Goal: Book appointment/travel/reservation

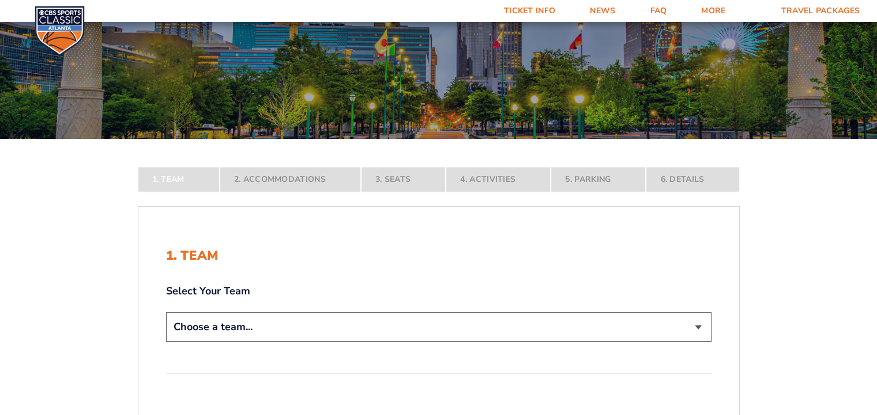
scroll to position [115, 0]
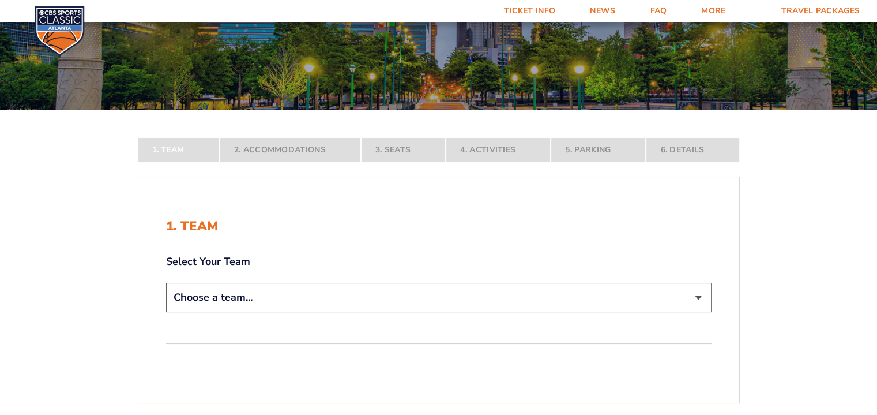
click at [280, 294] on select "Choose a team... [US_STATE] Wildcats [US_STATE] State Buckeyes [US_STATE] Tar H…" at bounding box center [439, 297] width 546 height 29
select select "12956"
click at [166, 312] on select "Choose a team... [US_STATE] Wildcats [US_STATE] State Buckeyes [US_STATE] Tar H…" at bounding box center [439, 297] width 546 height 29
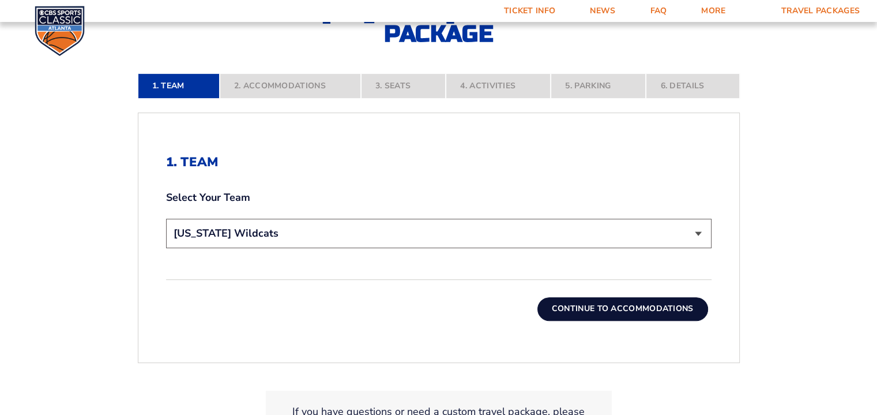
scroll to position [288, 0]
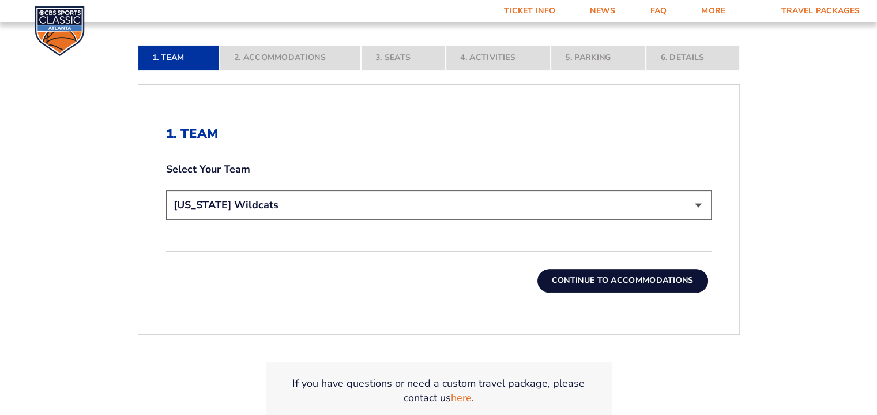
click at [595, 279] on button "Continue To Accommodations" at bounding box center [623, 280] width 171 height 23
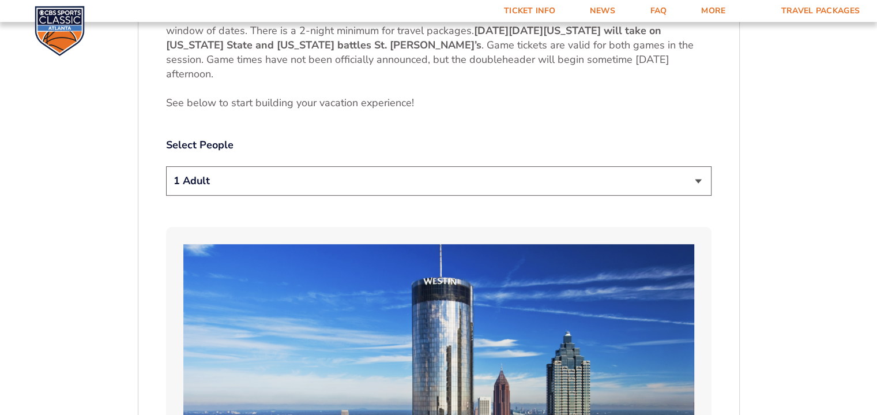
scroll to position [600, 0]
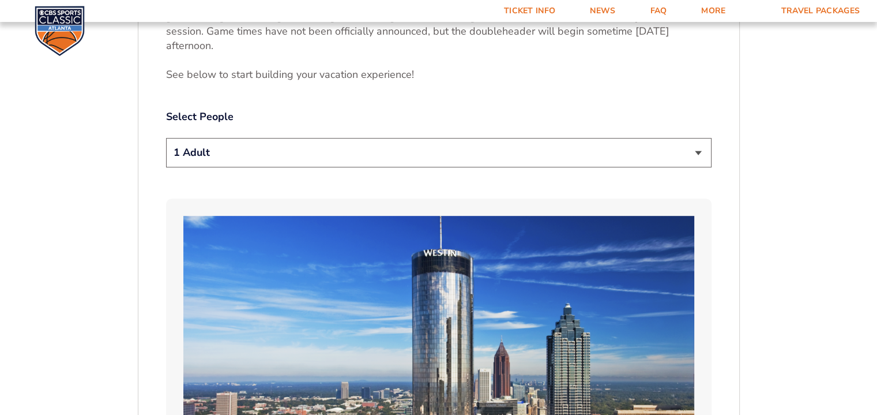
click at [615, 156] on select "1 Adult 2 Adults 3 Adults 4 Adults 2 Adults + 1 Child 2 Adults + 2 Children 2 A…" at bounding box center [439, 152] width 546 height 29
click at [166, 138] on select "1 Adult 2 Adults 3 Adults 4 Adults 2 Adults + 1 Child 2 Adults + 2 Children 2 A…" at bounding box center [439, 152] width 546 height 29
click at [699, 151] on select "1 Adult 2 Adults 3 Adults 4 Adults 2 Adults + 1 Child 2 Adults + 2 Children 2 A…" at bounding box center [439, 152] width 546 height 29
select select "1 Adult"
click at [166, 138] on select "1 Adult 2 Adults 3 Adults 4 Adults 2 Adults + 1 Child 2 Adults + 2 Children 2 A…" at bounding box center [439, 152] width 546 height 29
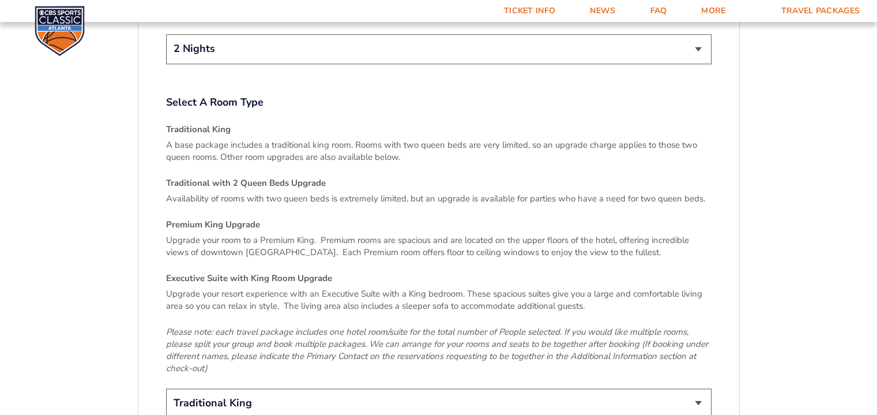
scroll to position [1638, 0]
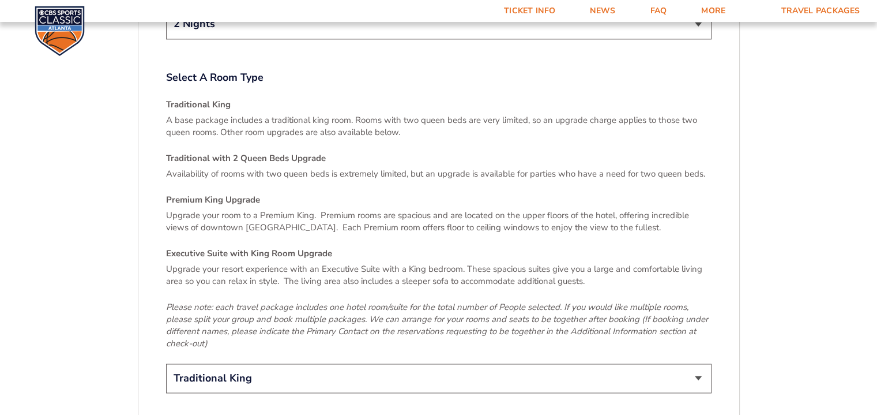
click at [194, 152] on h4 "Traditional with 2 Queen Beds Upgrade" at bounding box center [439, 158] width 546 height 12
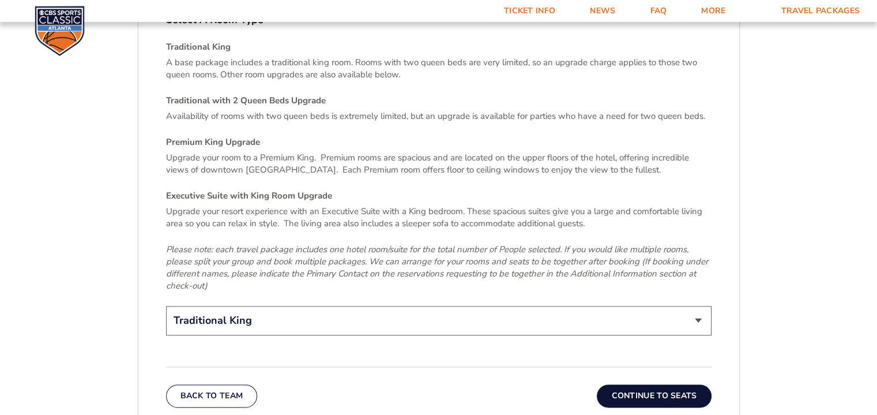
click at [661, 387] on button "Continue To Seats" at bounding box center [654, 395] width 114 height 23
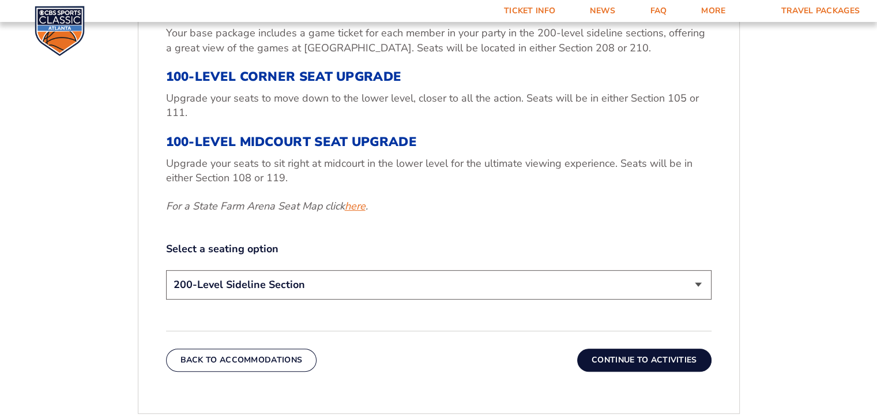
scroll to position [427, 0]
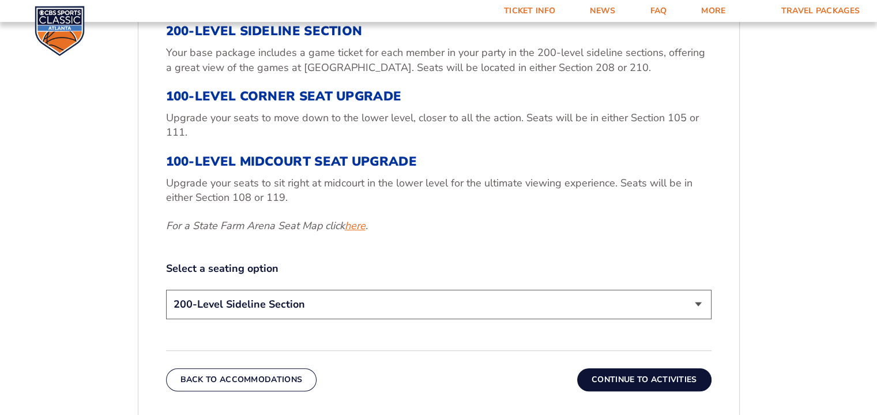
click at [353, 227] on link "here" at bounding box center [355, 226] width 21 height 14
click at [701, 303] on select "200-Level Sideline Section 100-Level Corner Seat Upgrade (+$120 per person) 100…" at bounding box center [439, 304] width 546 height 29
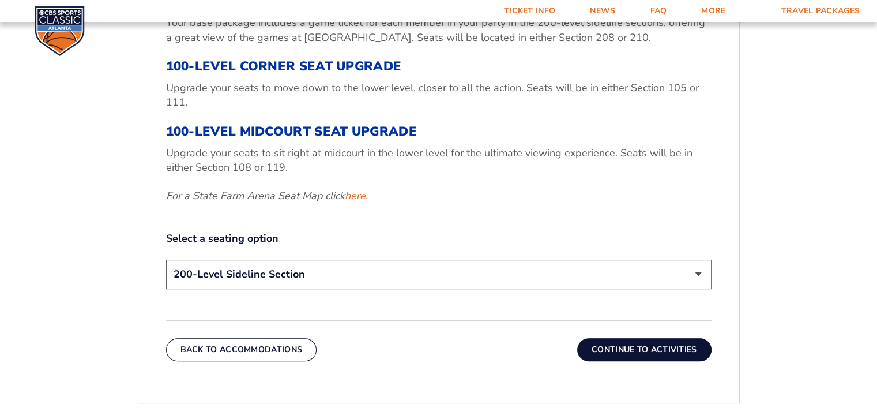
scroll to position [485, 0]
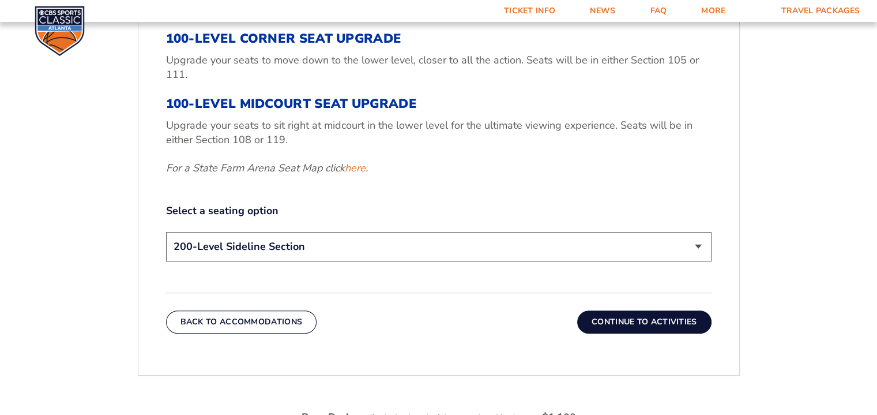
click at [699, 247] on select "200-Level Sideline Section 100-Level Corner Seat Upgrade (+$120 per person) 100…" at bounding box center [439, 246] width 546 height 29
select select "100-Level Midcourt Seat Upgrade"
click at [166, 232] on select "200-Level Sideline Section 100-Level Corner Seat Upgrade (+$120 per person) 100…" at bounding box center [439, 246] width 546 height 29
click at [623, 321] on button "Continue To Activities" at bounding box center [644, 321] width 134 height 23
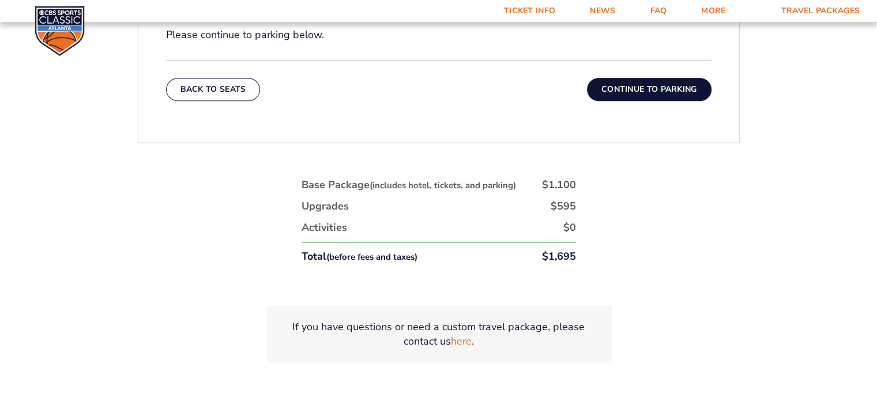
scroll to position [600, 0]
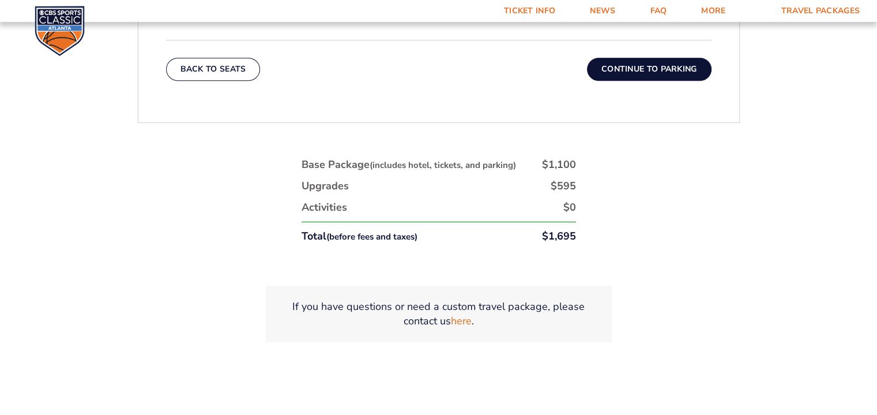
click at [643, 73] on button "Continue To Parking" at bounding box center [649, 69] width 125 height 23
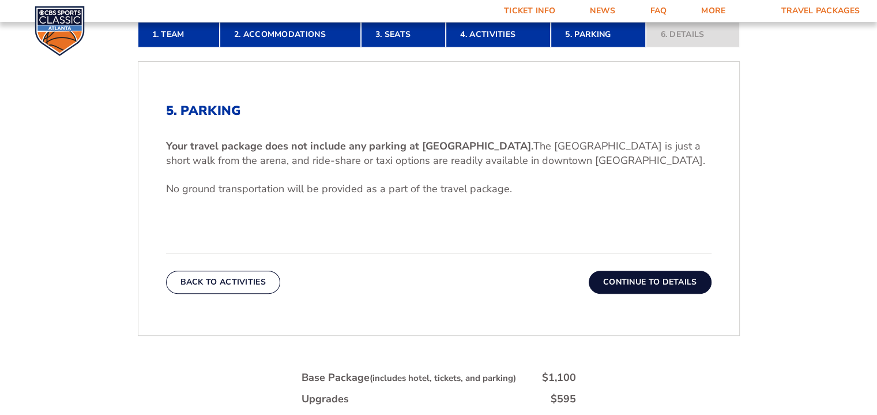
scroll to position [369, 0]
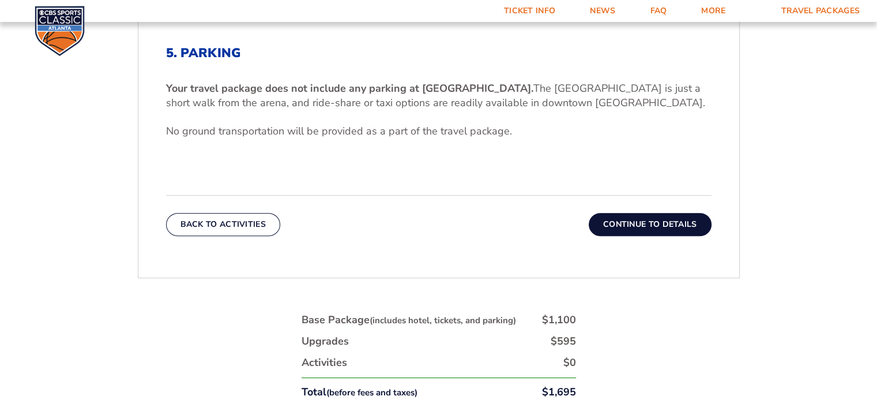
click at [618, 226] on button "Continue To Details" at bounding box center [650, 224] width 123 height 23
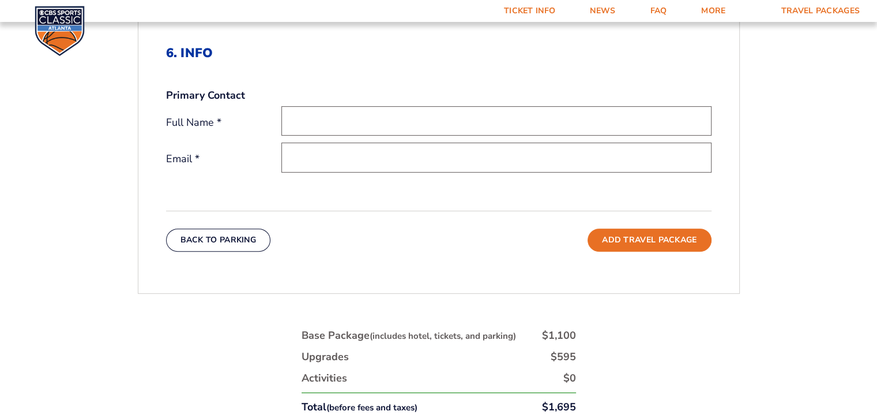
scroll to position [427, 0]
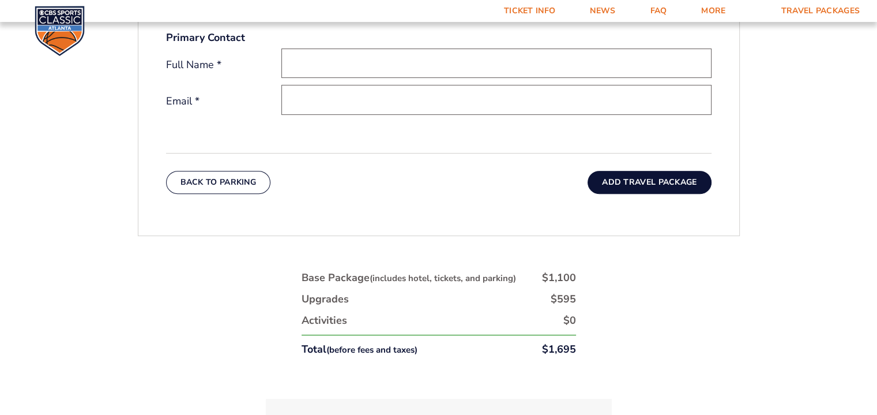
click at [651, 181] on button "Add Travel Package" at bounding box center [649, 182] width 123 height 23
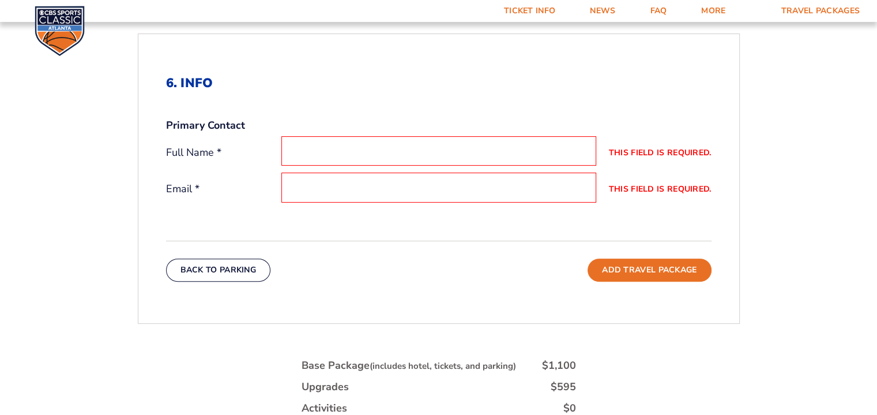
scroll to position [312, 0]
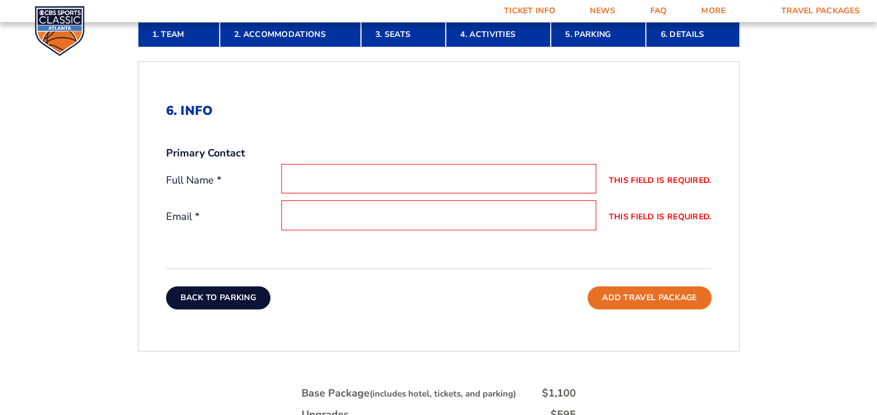
click at [230, 299] on button "Back To Parking" at bounding box center [218, 297] width 105 height 23
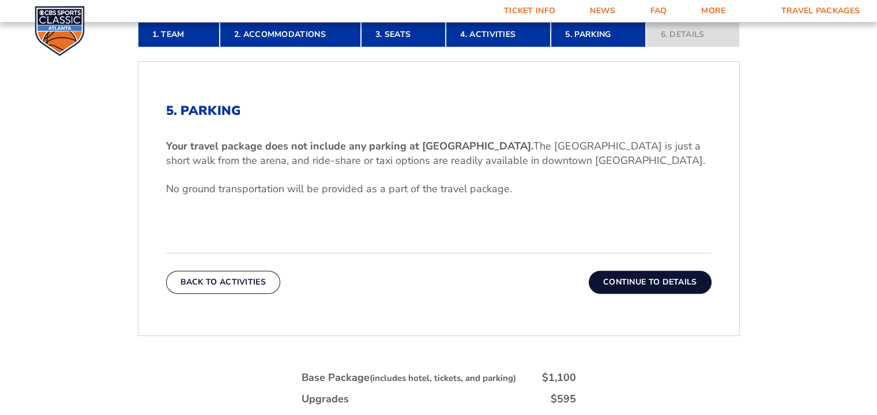
click at [674, 29] on nav "1. Team 2. Accommodations 3. Seats 4. Activities 5. Parking 6. Details" at bounding box center [439, 34] width 602 height 25
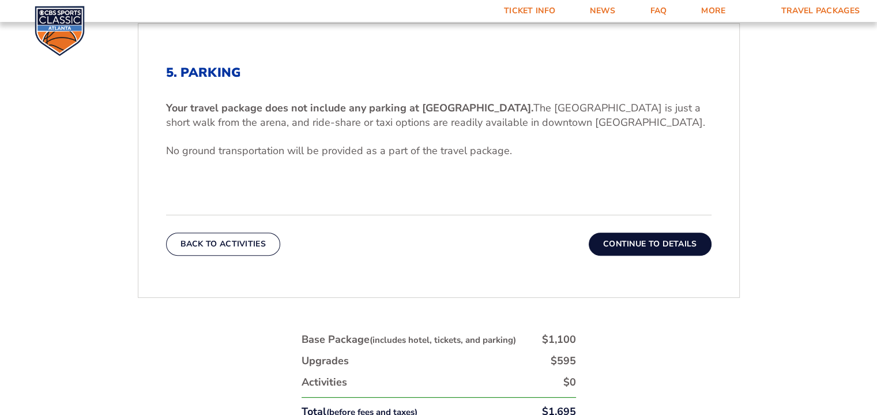
scroll to position [369, 0]
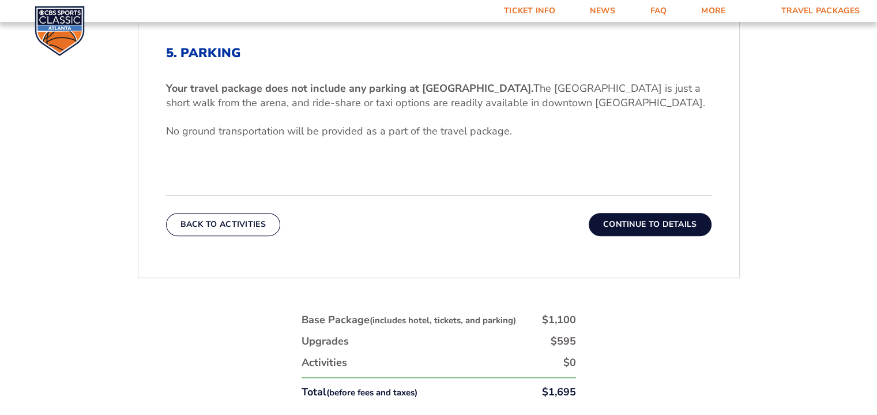
click at [629, 228] on button "Continue To Details" at bounding box center [650, 224] width 123 height 23
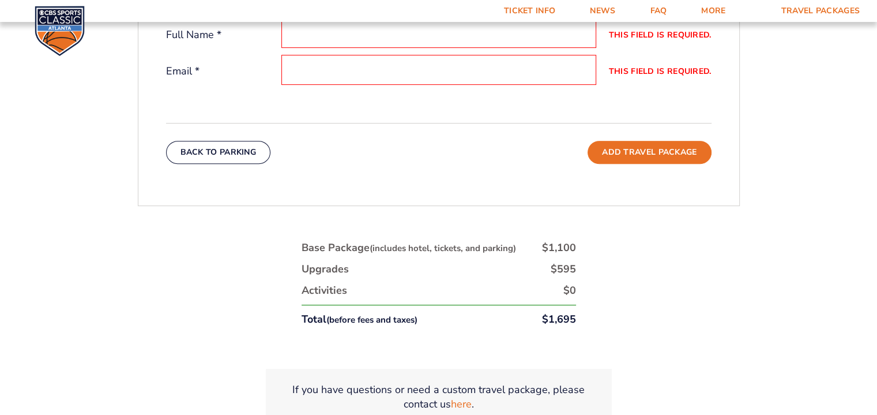
scroll to position [485, 0]
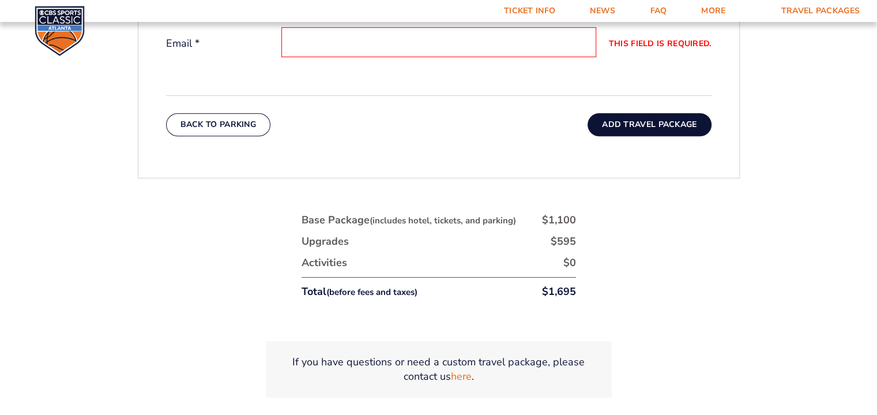
click at [645, 122] on button "Add Travel Package" at bounding box center [649, 124] width 123 height 23
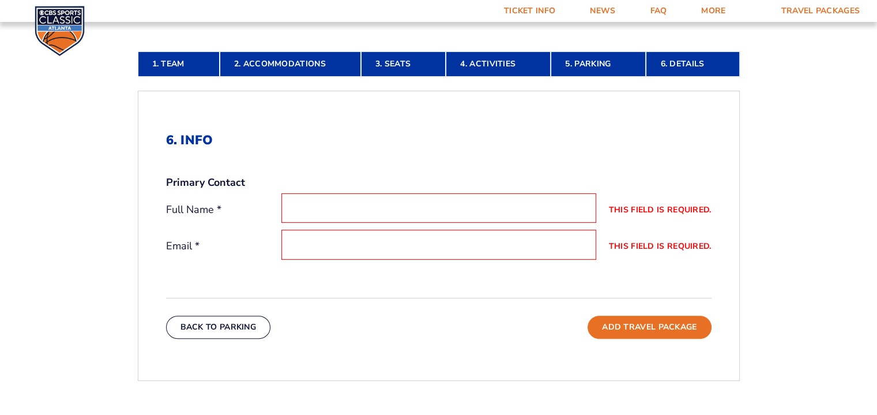
scroll to position [302, 0]
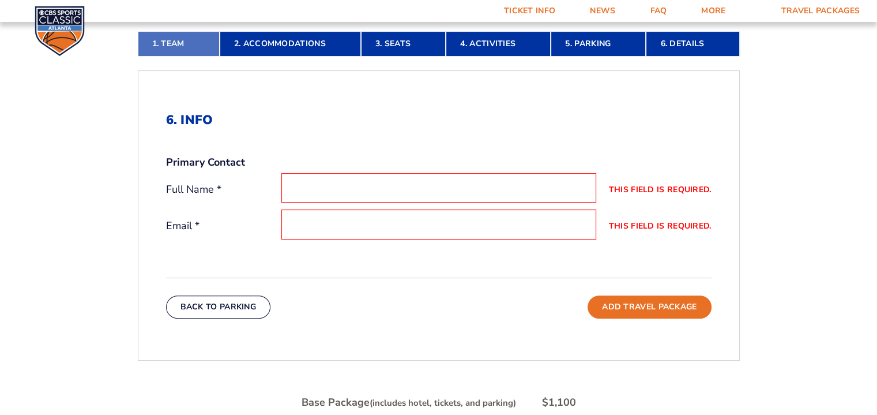
click at [177, 41] on link "1. Team" at bounding box center [179, 43] width 82 height 25
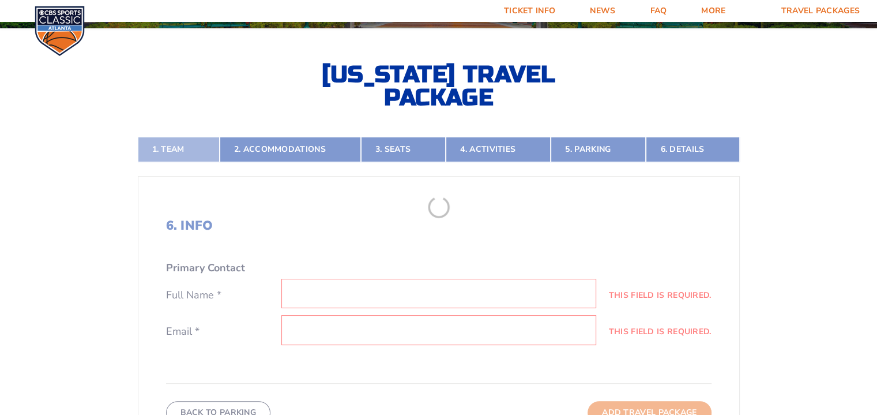
scroll to position [196, 0]
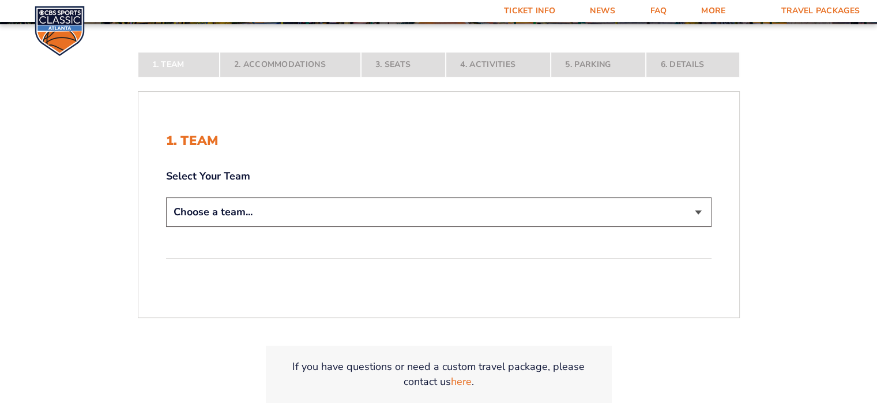
scroll to position [231, 0]
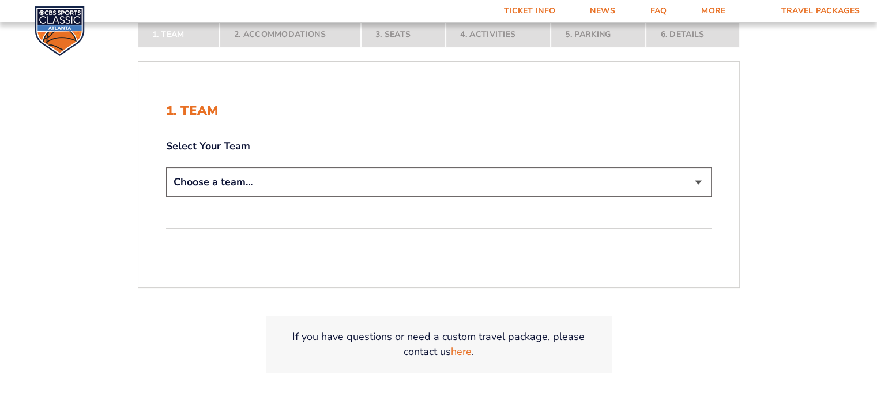
drag, startPoint x: 393, startPoint y: 185, endPoint x: 349, endPoint y: 187, distance: 44.5
click at [393, 185] on select "Choose a team... [US_STATE] Wildcats [US_STATE] State Buckeyes [US_STATE] Tar H…" at bounding box center [439, 181] width 546 height 29
select select "12956"
click at [166, 167] on select "Choose a team... [US_STATE] Wildcats [US_STATE] State Buckeyes [US_STATE] Tar H…" at bounding box center [439, 181] width 546 height 29
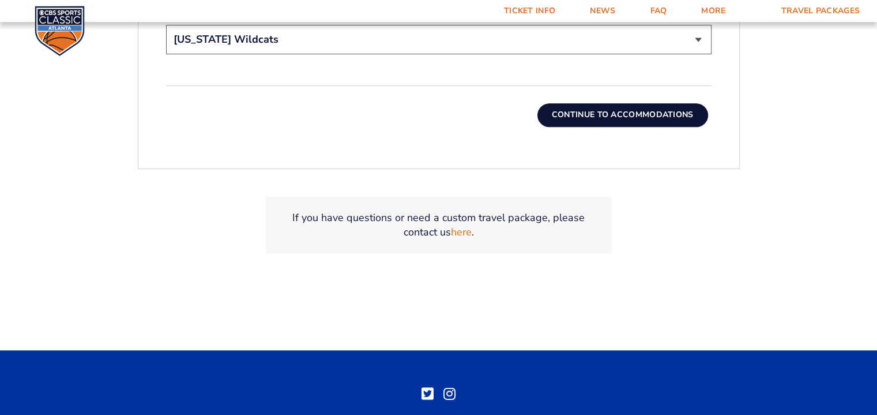
scroll to position [427, 0]
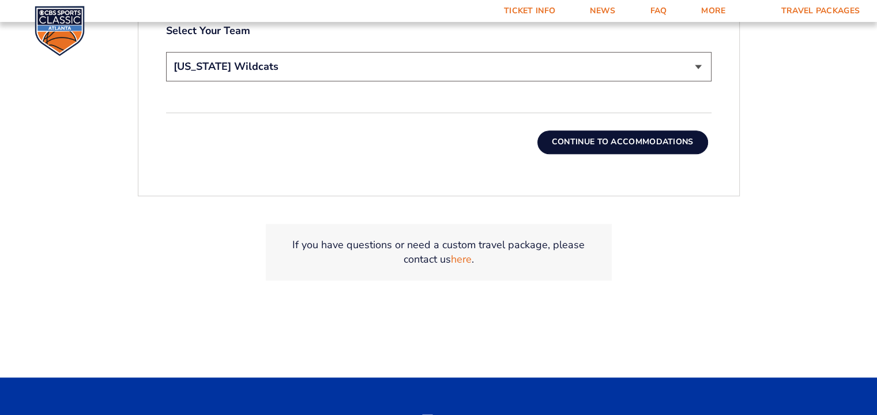
click at [639, 138] on button "Continue To Accommodations" at bounding box center [623, 141] width 171 height 23
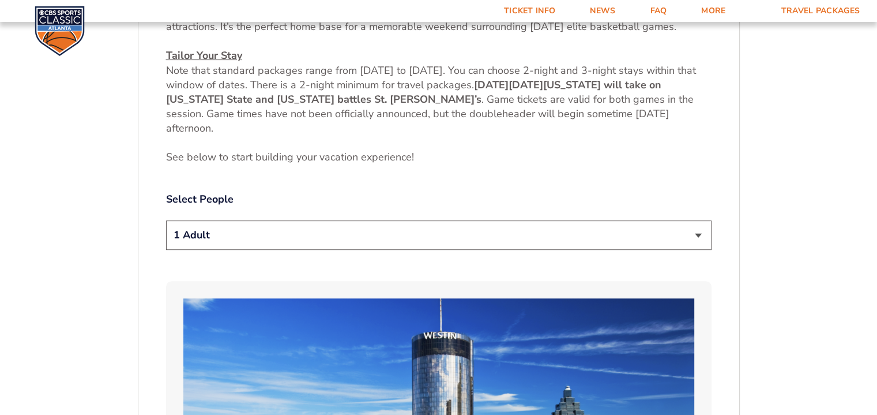
scroll to position [542, 0]
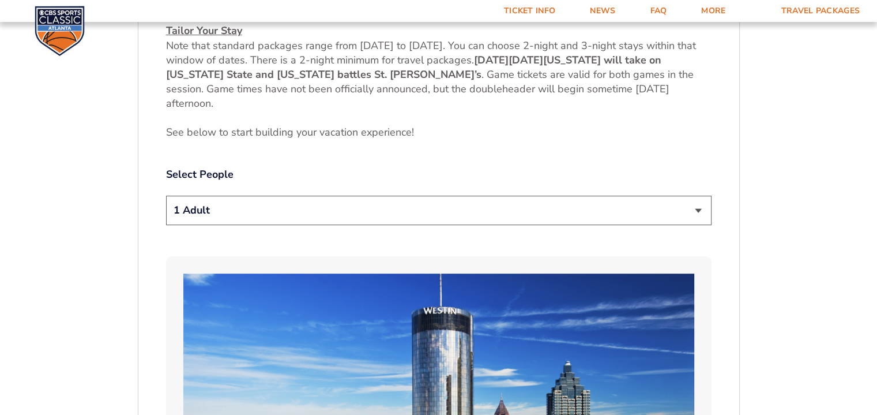
click at [701, 209] on select "1 Adult 2 Adults 3 Adults 4 Adults 2 Adults + 1 Child 2 Adults + 2 Children 2 A…" at bounding box center [439, 210] width 546 height 29
click at [166, 196] on select "1 Adult 2 Adults 3 Adults 4 Adults 2 Adults + 1 Child 2 Adults + 2 Children 2 A…" at bounding box center [439, 210] width 546 height 29
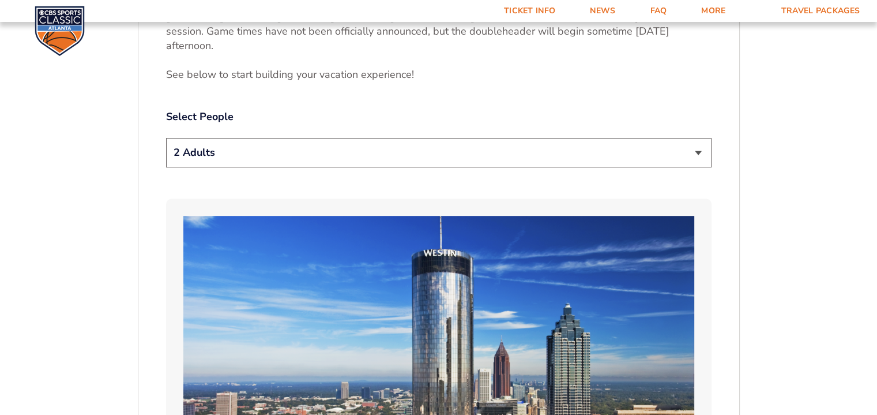
scroll to position [600, 0]
click at [697, 154] on select "1 Adult 2 Adults 3 Adults 4 Adults 2 Adults + 1 Child 2 Adults + 2 Children 2 A…" at bounding box center [439, 152] width 546 height 29
select select "1 Adult"
click at [166, 138] on select "1 Adult 2 Adults 3 Adults 4 Adults 2 Adults + 1 Child 2 Adults + 2 Children 2 A…" at bounding box center [439, 152] width 546 height 29
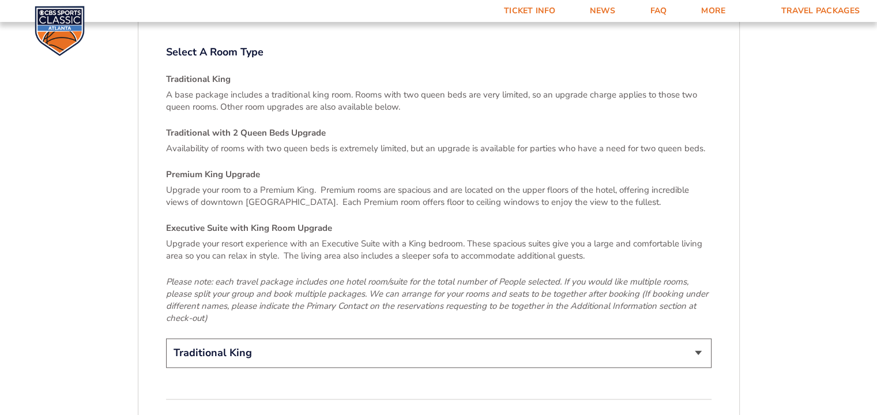
scroll to position [1638, 0]
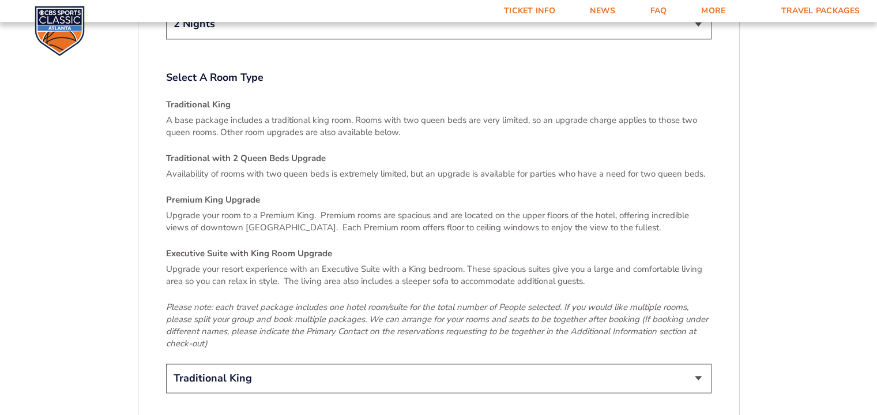
click at [695, 363] on select "Traditional King Traditional with 2 Queen Beds Upgrade (+$45 per night) Premium…" at bounding box center [439, 377] width 546 height 29
select select "Traditional with 2 Queen Beds Upgrade"
click at [166, 363] on select "Traditional King Traditional with 2 Queen Beds Upgrade (+$45 per night) Premium…" at bounding box center [439, 377] width 546 height 29
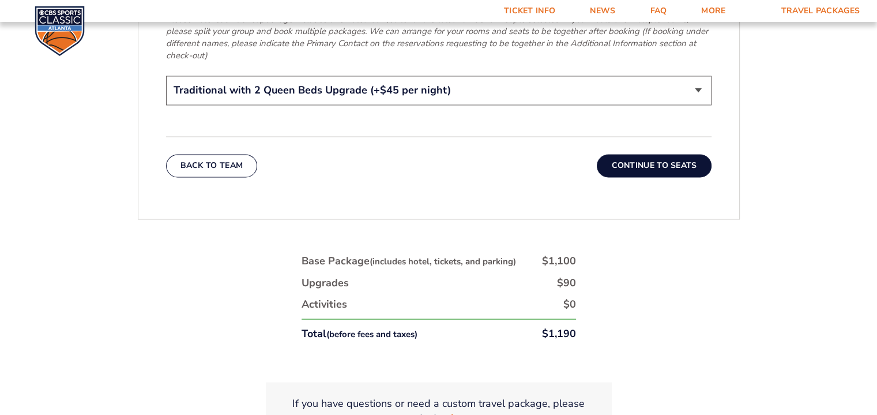
scroll to position [1927, 0]
click at [677, 153] on button "Continue To Seats" at bounding box center [654, 164] width 114 height 23
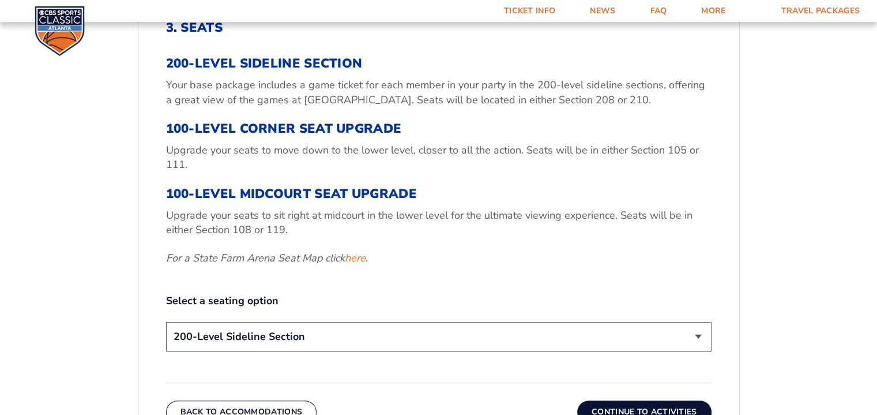
scroll to position [369, 0]
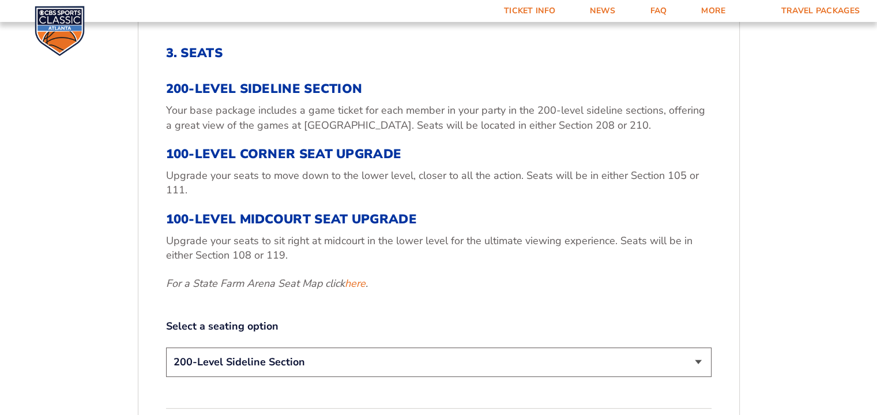
click at [699, 366] on select "200-Level Sideline Section 100-Level Corner Seat Upgrade (+$120 per person) 100…" at bounding box center [439, 361] width 546 height 29
select select "100-Level Midcourt Seat Upgrade"
click at [166, 347] on select "200-Level Sideline Section 100-Level Corner Seat Upgrade (+$120 per person) 100…" at bounding box center [439, 361] width 546 height 29
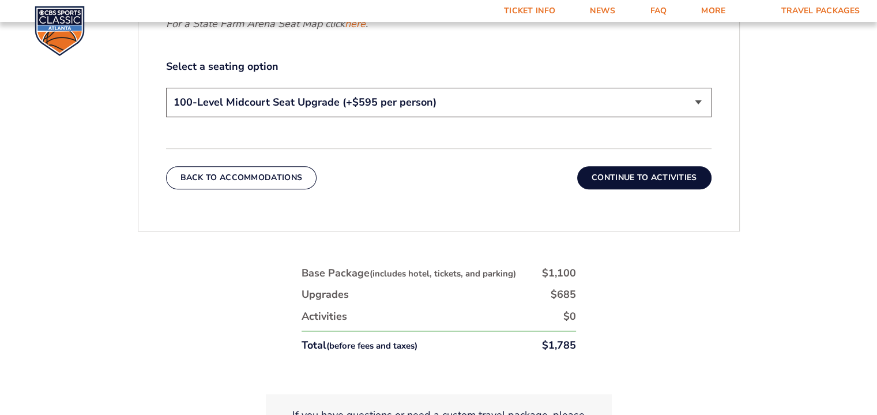
scroll to position [658, 0]
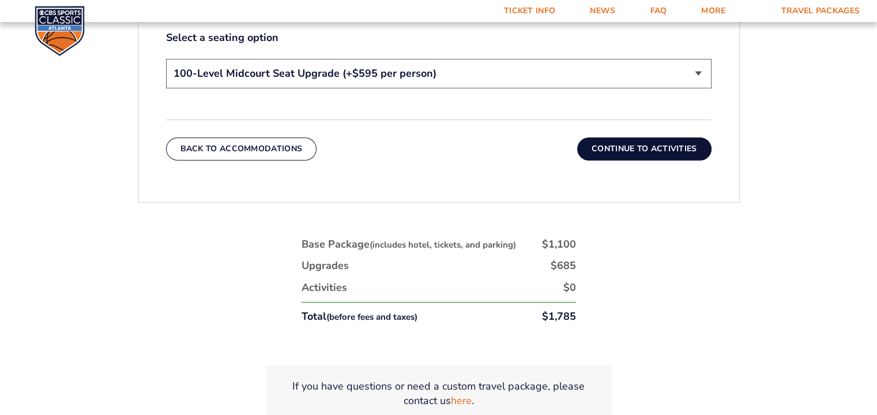
click at [625, 151] on button "Continue To Activities" at bounding box center [644, 148] width 134 height 23
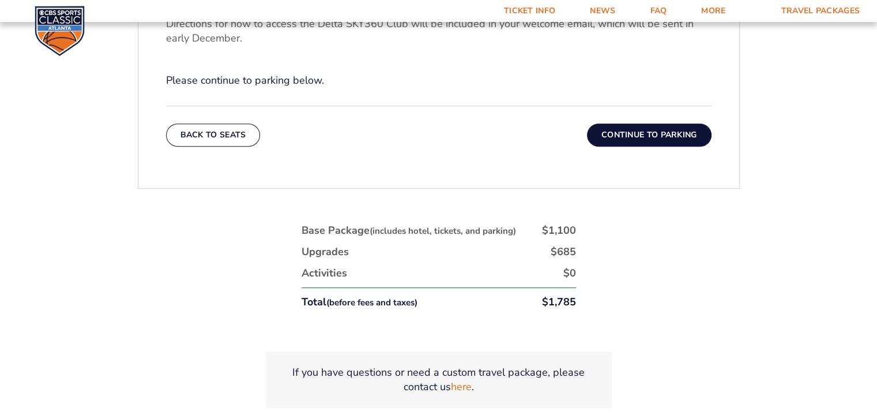
scroll to position [542, 0]
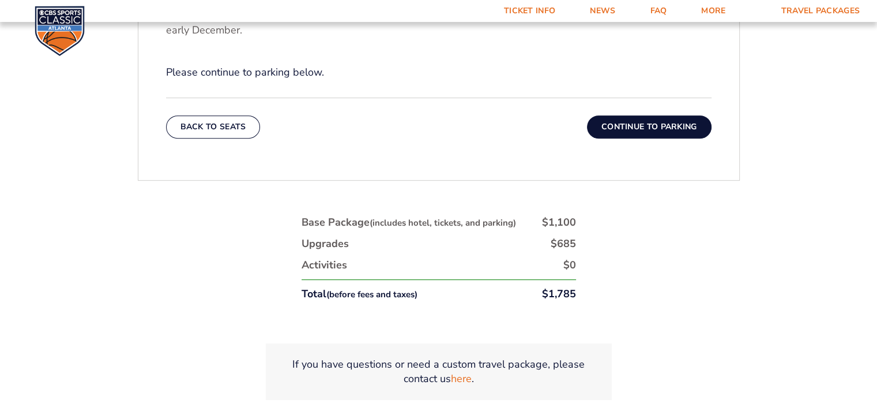
click at [666, 127] on button "Continue To Parking" at bounding box center [649, 126] width 125 height 23
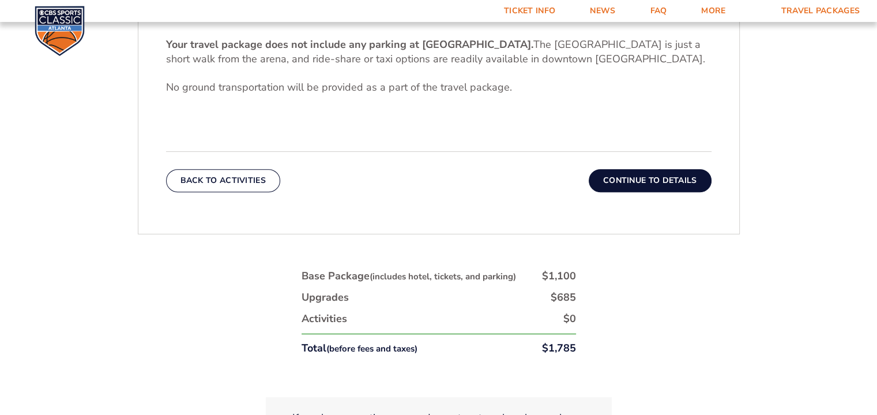
scroll to position [427, 0]
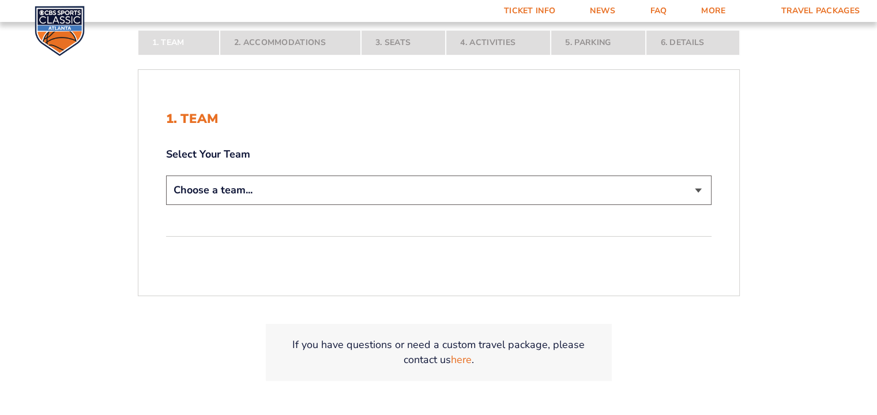
scroll to position [231, 0]
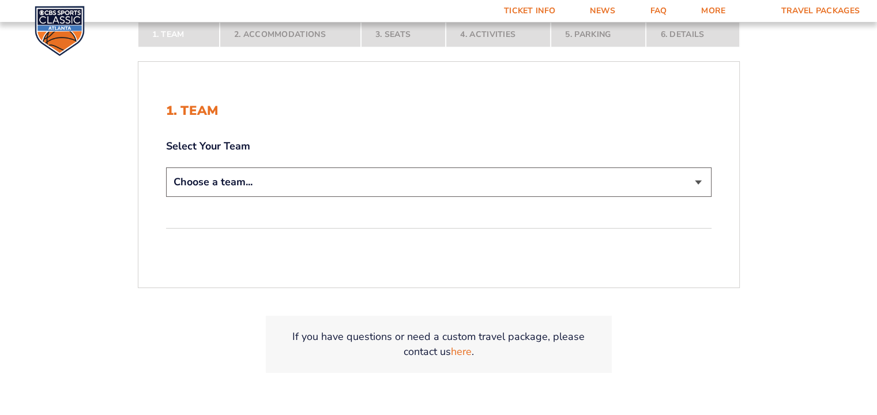
click at [451, 182] on select "Choose a team... [US_STATE] Wildcats [US_STATE] State Buckeyes [US_STATE] Tar H…" at bounding box center [439, 181] width 546 height 29
select select "12956"
click at [166, 167] on select "Choose a team... [US_STATE] Wildcats [US_STATE] State Buckeyes [US_STATE] Tar H…" at bounding box center [439, 181] width 546 height 29
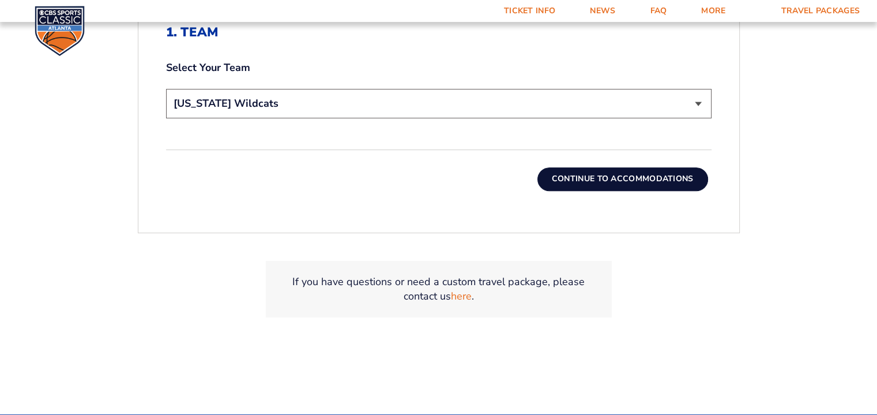
scroll to position [427, 0]
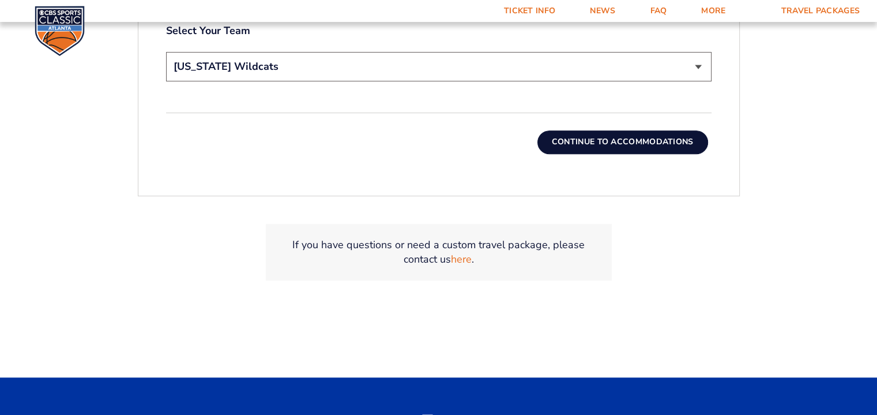
click at [582, 146] on button "Continue To Accommodations" at bounding box center [623, 141] width 171 height 23
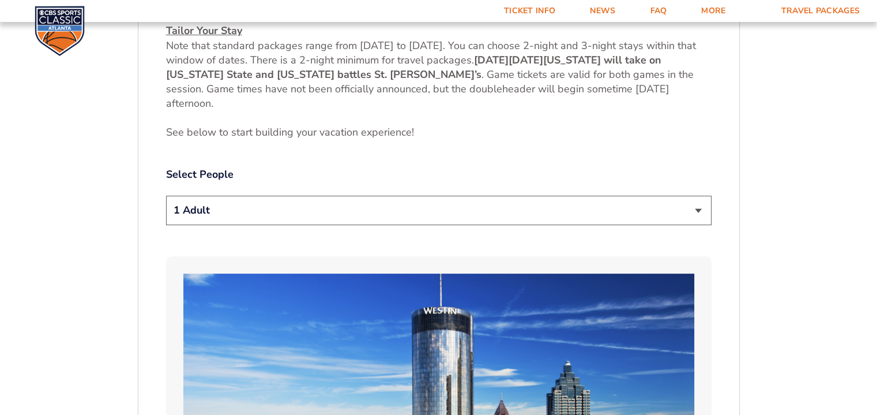
scroll to position [600, 0]
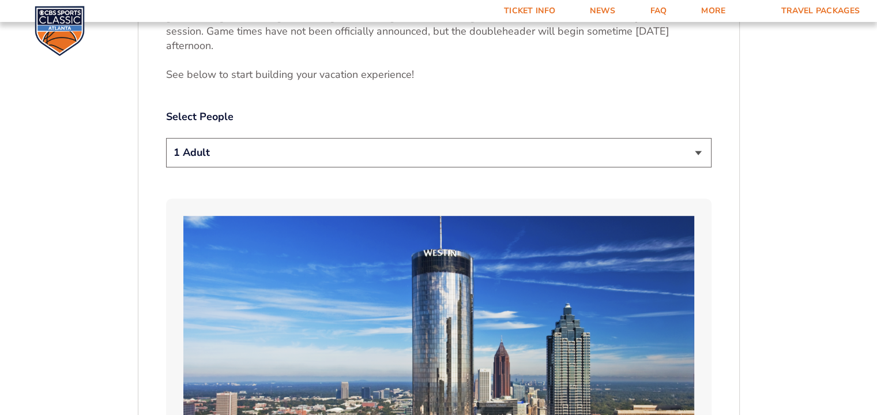
click at [683, 156] on select "1 Adult 2 Adults 3 Adults 4 Adults 2 Adults + 1 Child 2 Adults + 2 Children 2 A…" at bounding box center [439, 152] width 546 height 29
select select "2 Adults"
click at [166, 138] on select "1 Adult 2 Adults 3 Adults 4 Adults 2 Adults + 1 Child 2 Adults + 2 Children 2 A…" at bounding box center [439, 152] width 546 height 29
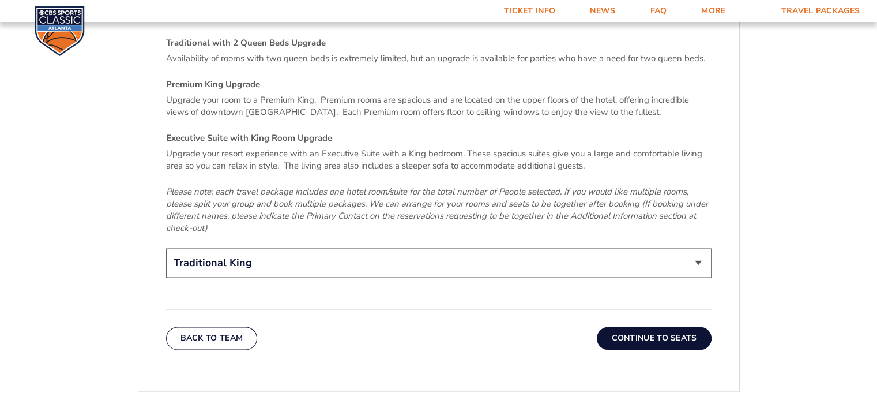
scroll to position [1811, 0]
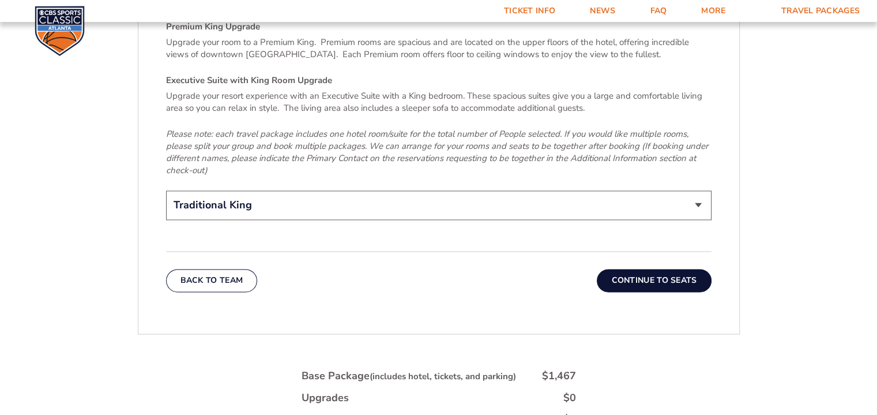
drag, startPoint x: 700, startPoint y: 189, endPoint x: 681, endPoint y: 198, distance: 21.4
click at [700, 190] on select "Traditional King Traditional with 2 Queen Beds Upgrade (+$45 per night) Premium…" at bounding box center [439, 204] width 546 height 29
select select "Traditional with 2 Queen Beds Upgrade"
click at [166, 190] on select "Traditional King Traditional with 2 Queen Beds Upgrade (+$45 per night) Premium…" at bounding box center [439, 204] width 546 height 29
click at [654, 269] on button "Continue To Seats" at bounding box center [654, 280] width 114 height 23
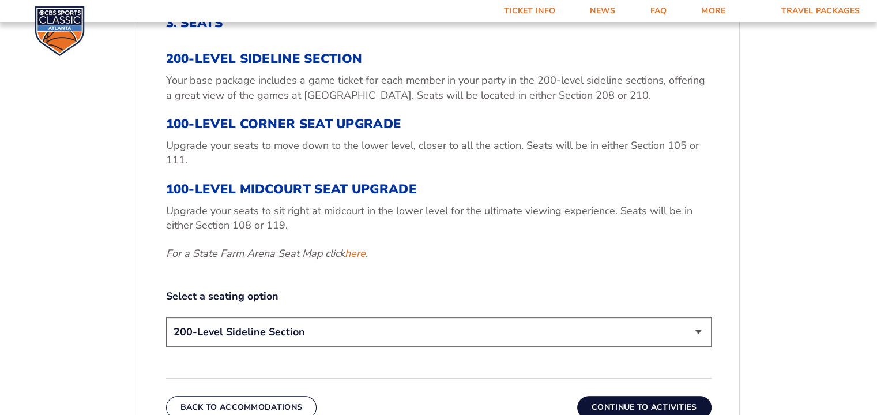
scroll to position [427, 0]
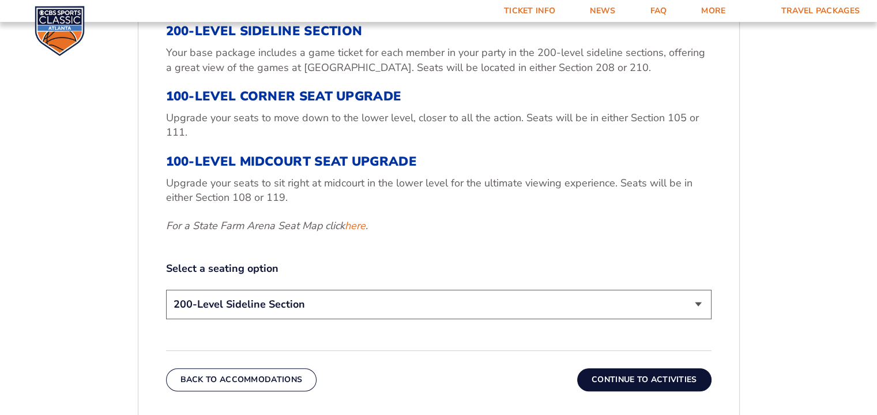
click at [697, 303] on select "200-Level Sideline Section 100-Level Corner Seat Upgrade (+$120 per person) 100…" at bounding box center [439, 304] width 546 height 29
select select "100-Level Midcourt Seat Upgrade"
click at [166, 290] on select "200-Level Sideline Section 100-Level Corner Seat Upgrade (+$120 per person) 100…" at bounding box center [439, 304] width 546 height 29
click at [656, 380] on button "Continue To Activities" at bounding box center [644, 379] width 134 height 23
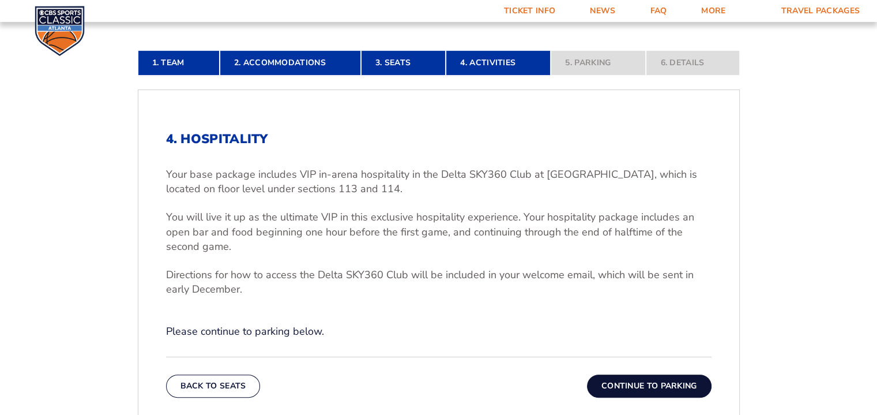
scroll to position [312, 0]
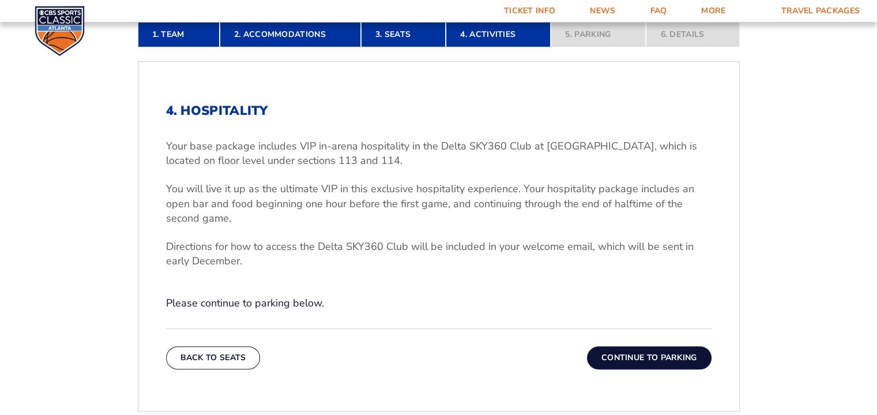
click at [658, 358] on button "Continue To Parking" at bounding box center [649, 357] width 125 height 23
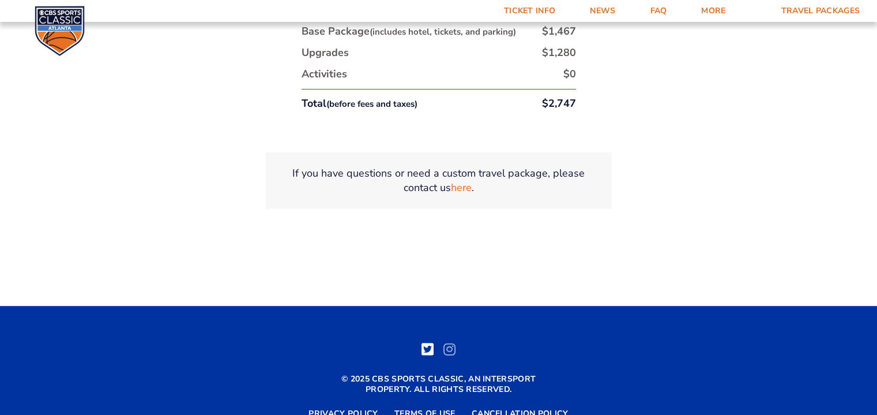
scroll to position [600, 0]
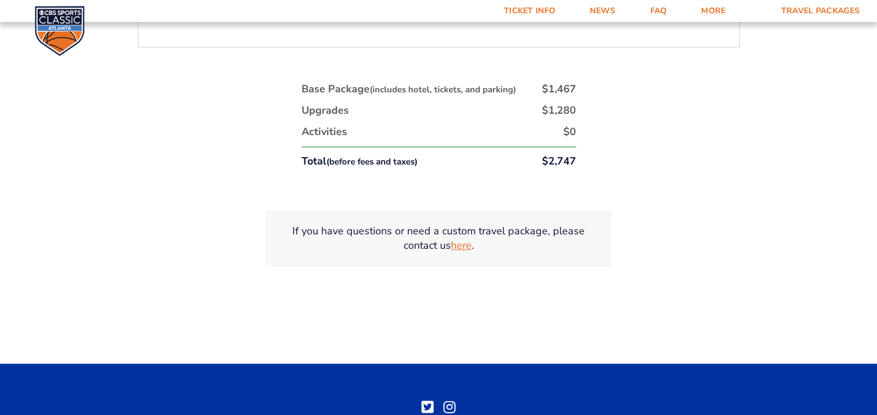
click at [463, 248] on link "here" at bounding box center [461, 245] width 21 height 14
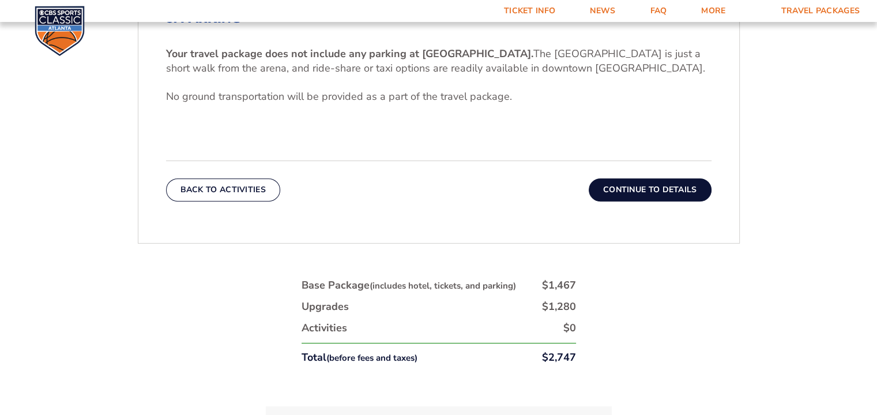
scroll to position [462, 0]
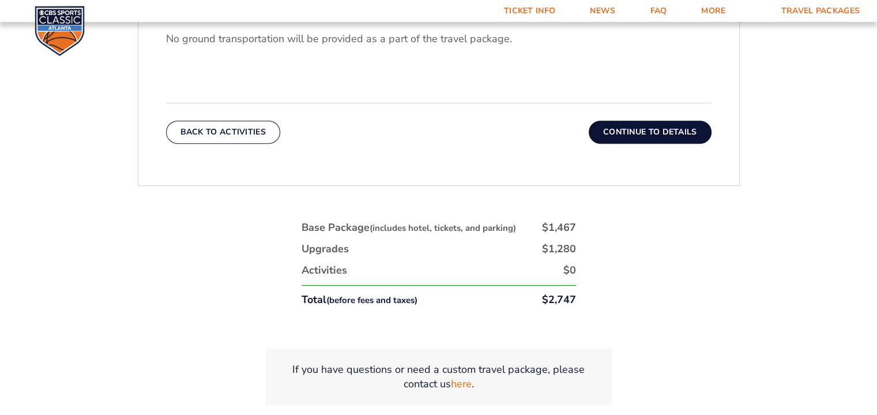
click at [628, 129] on button "Continue To Details" at bounding box center [650, 132] width 123 height 23
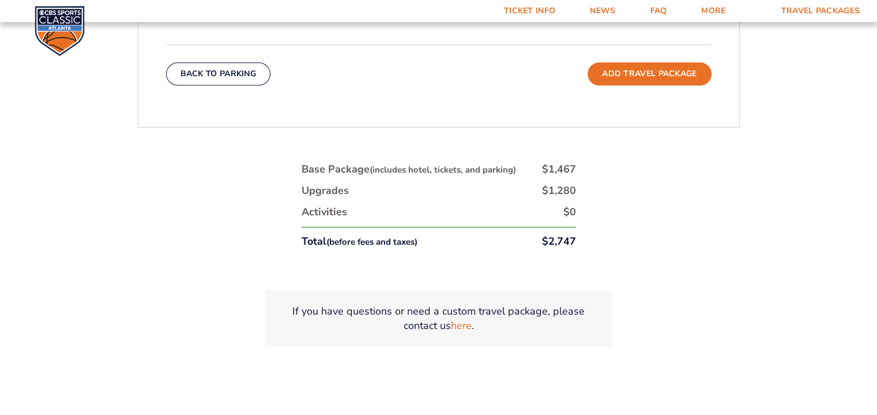
scroll to position [542, 0]
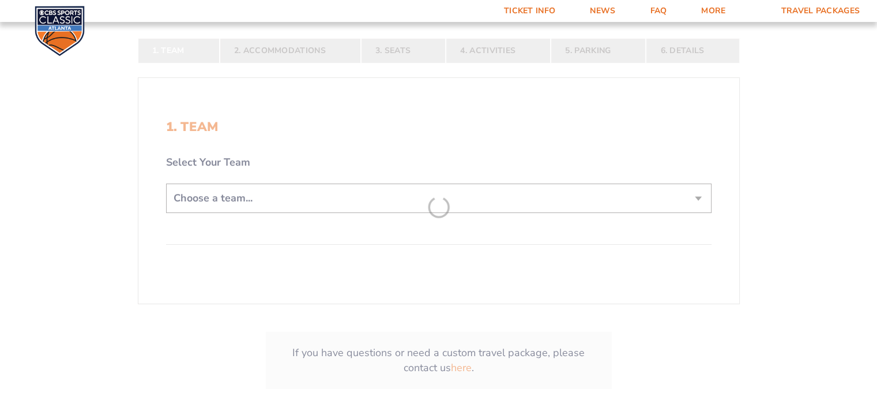
scroll to position [231, 0]
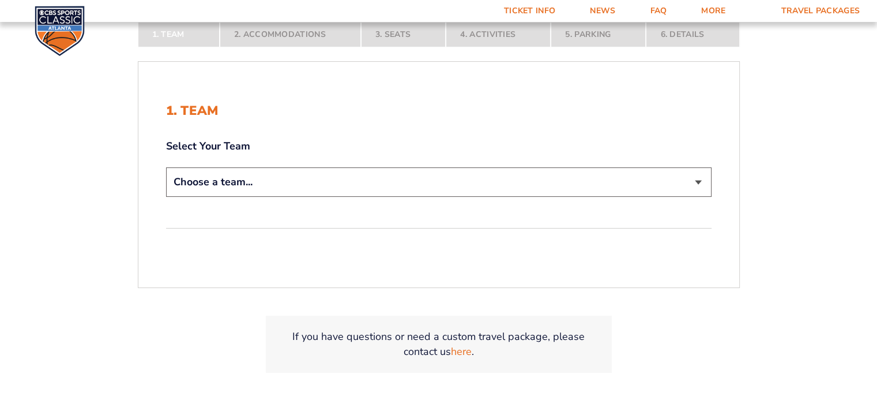
drag, startPoint x: 669, startPoint y: 183, endPoint x: 523, endPoint y: 190, distance: 146.1
click at [669, 183] on select "Choose a team... [US_STATE] Wildcats [US_STATE] State Buckeyes [US_STATE] Tar H…" at bounding box center [439, 181] width 546 height 29
select select "12956"
click at [166, 167] on select "Choose a team... [US_STATE] Wildcats [US_STATE] State Buckeyes [US_STATE] Tar H…" at bounding box center [439, 181] width 546 height 29
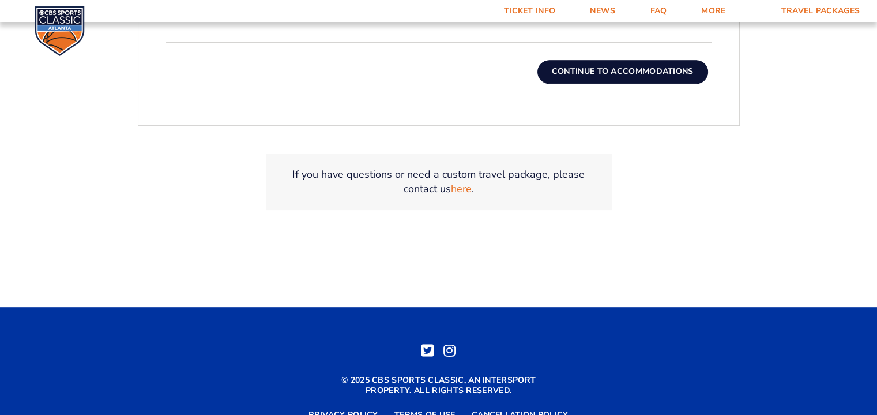
scroll to position [427, 0]
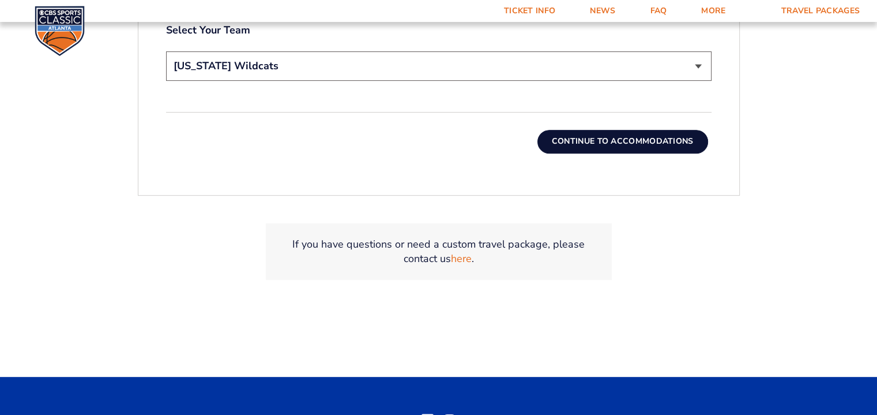
click at [580, 141] on button "Continue To Accommodations" at bounding box center [623, 141] width 171 height 23
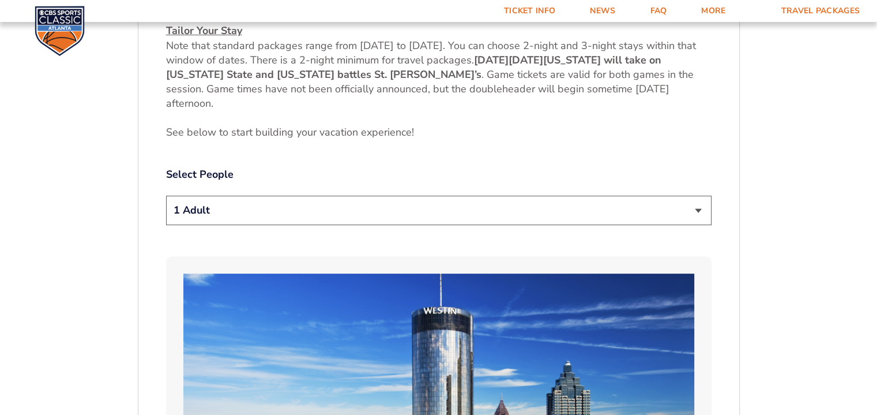
scroll to position [600, 0]
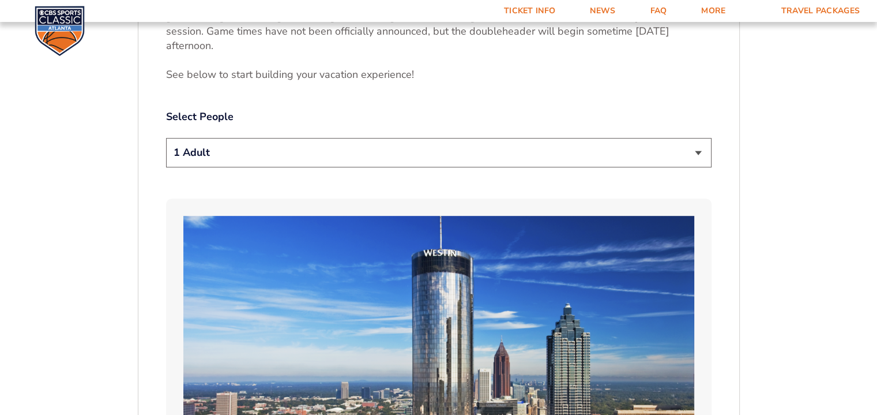
click at [695, 153] on select "1 Adult 2 Adults 3 Adults 4 Adults 2 Adults + 1 Child 2 Adults + 2 Children 2 A…" at bounding box center [439, 152] width 546 height 29
select select "2 Adults"
click at [166, 138] on select "1 Adult 2 Adults 3 Adults 4 Adults 2 Adults + 1 Child 2 Adults + 2 Children 2 A…" at bounding box center [439, 152] width 546 height 29
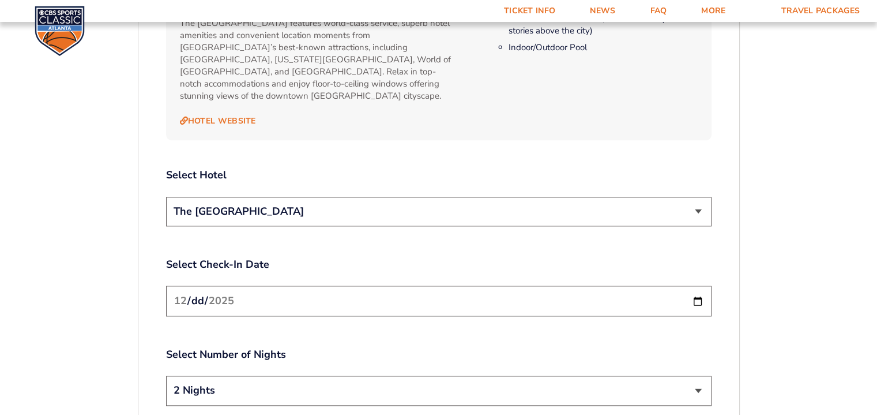
scroll to position [1292, 0]
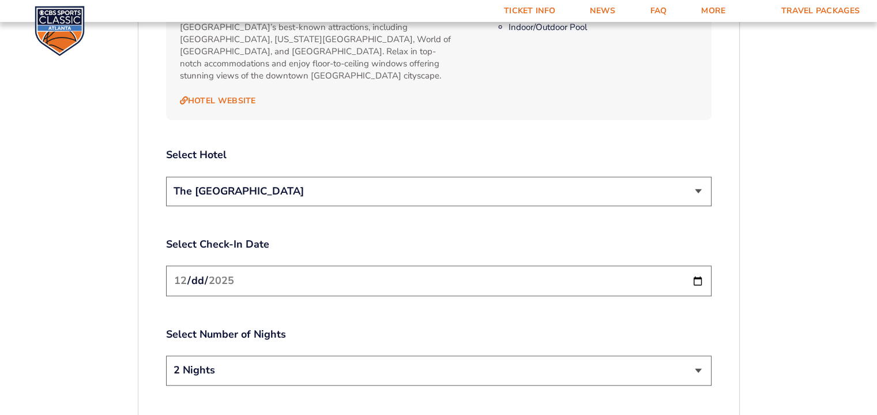
click at [698, 177] on select "The [GEOGRAPHIC_DATA]" at bounding box center [439, 191] width 546 height 29
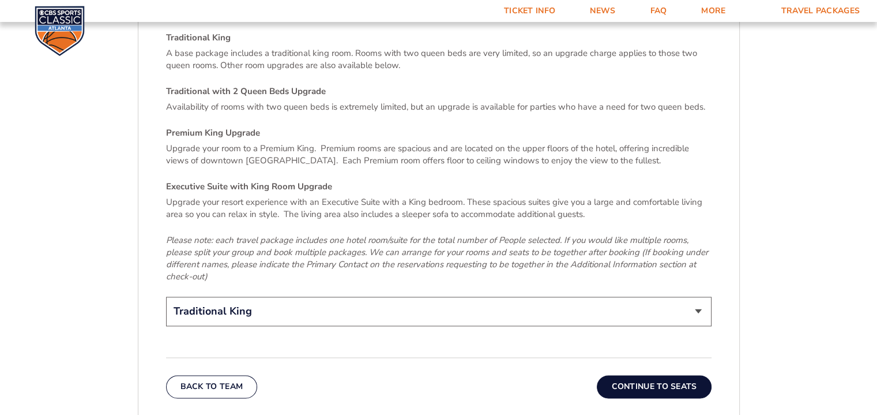
scroll to position [1754, 0]
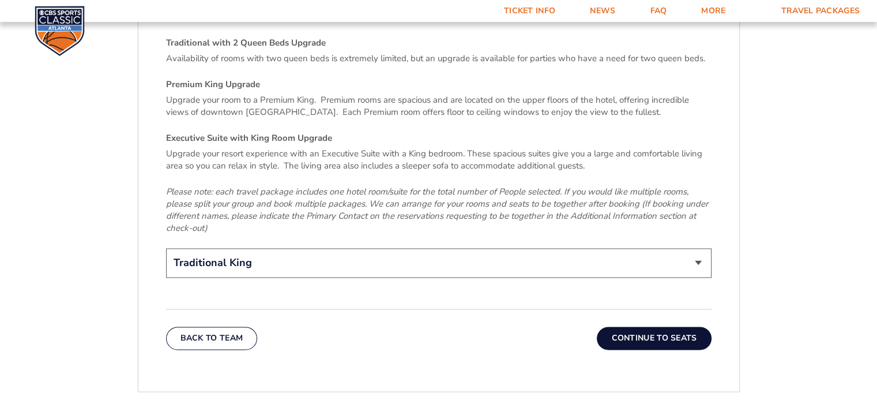
click at [690, 253] on select "Traditional King Traditional with 2 Queen Beds Upgrade (+$45 per night) Premium…" at bounding box center [439, 262] width 546 height 29
select select "Traditional with 2 Queen Beds Upgrade"
click at [166, 248] on select "Traditional King Traditional with 2 Queen Beds Upgrade (+$45 per night) Premium…" at bounding box center [439, 262] width 546 height 29
click at [627, 327] on button "Continue To Seats" at bounding box center [654, 338] width 114 height 23
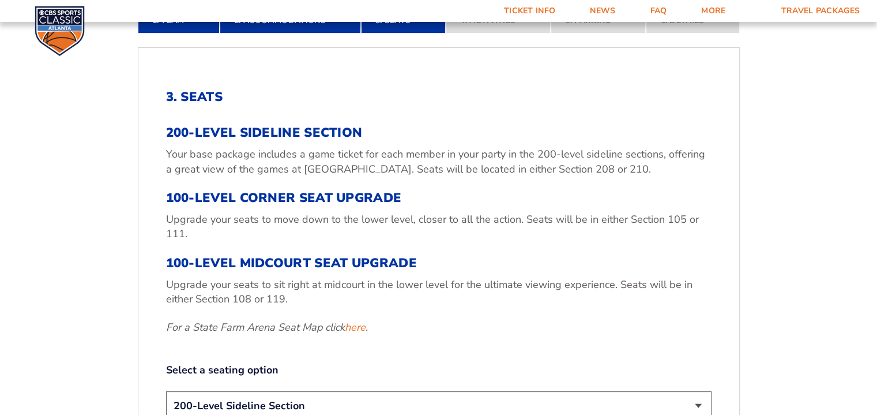
scroll to position [369, 0]
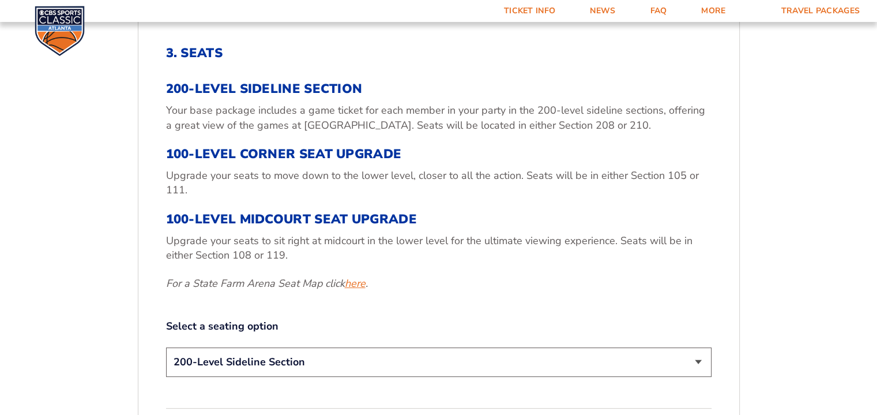
click at [351, 283] on link "here" at bounding box center [355, 283] width 21 height 14
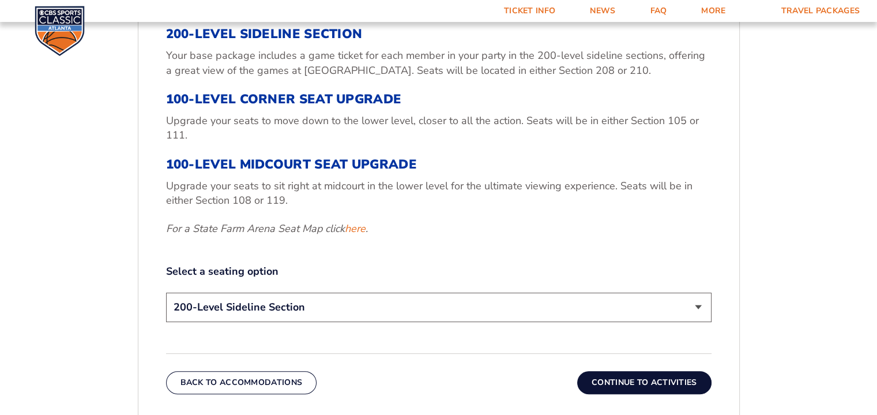
scroll to position [427, 0]
